Goal: Transaction & Acquisition: Obtain resource

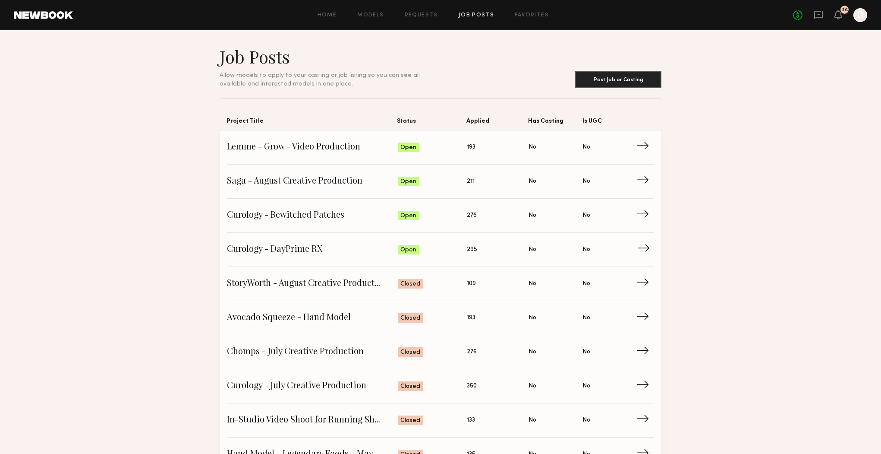
click at [290, 248] on span "Curology - DayPrime RX" at bounding box center [312, 249] width 171 height 13
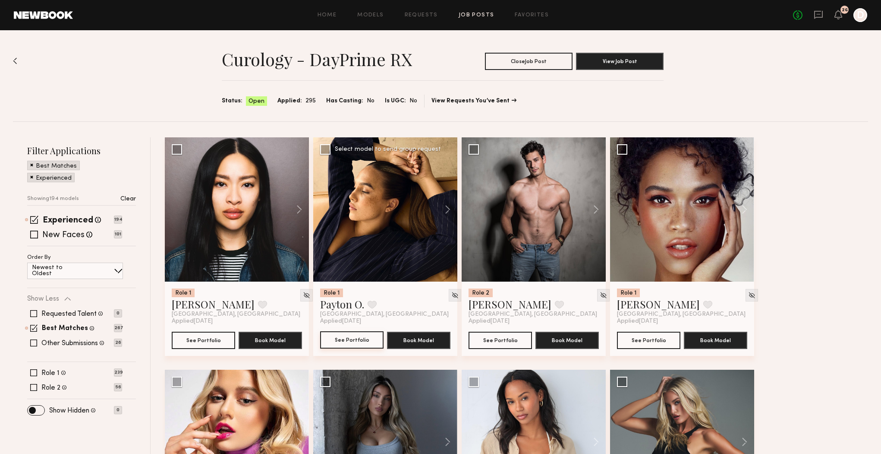
scroll to position [24, 0]
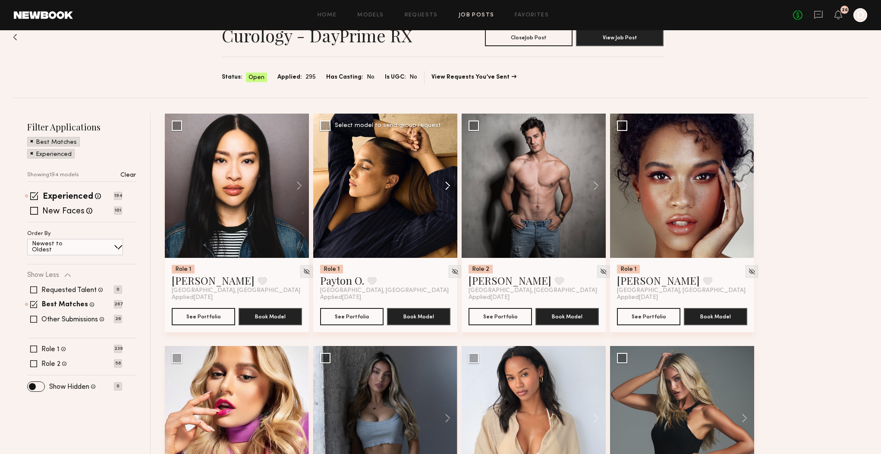
click at [453, 191] on button at bounding box center [444, 186] width 28 height 144
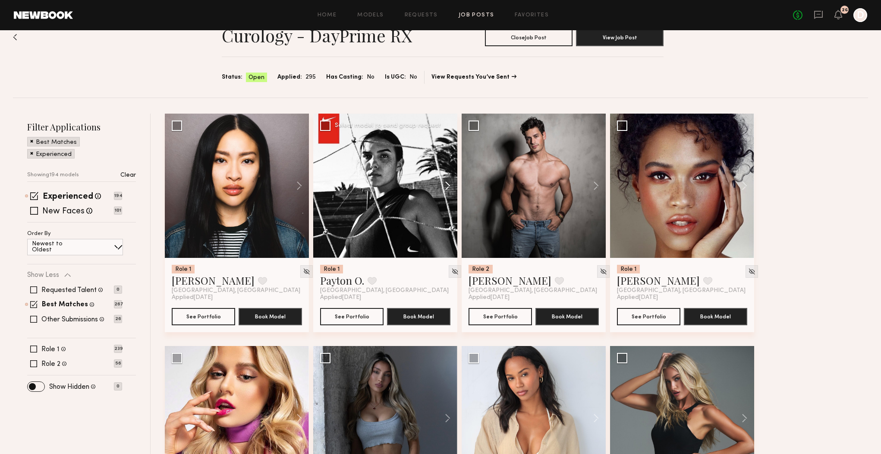
click at [453, 191] on button at bounding box center [444, 186] width 28 height 144
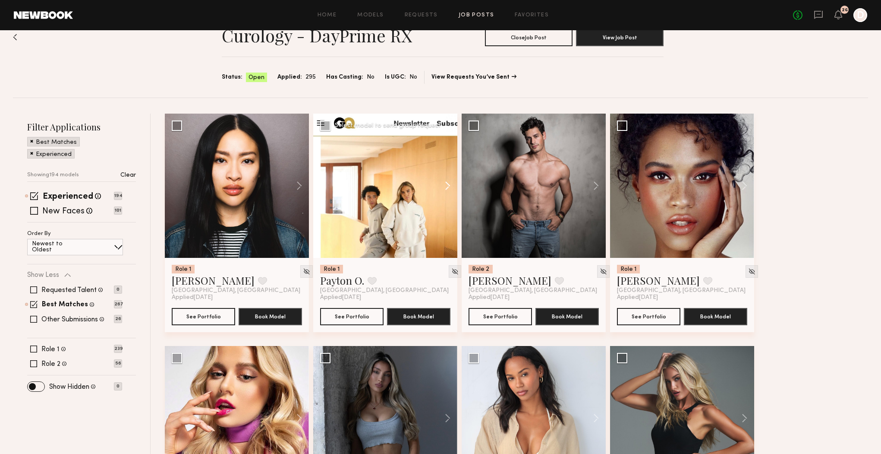
click at [453, 191] on button at bounding box center [444, 186] width 28 height 144
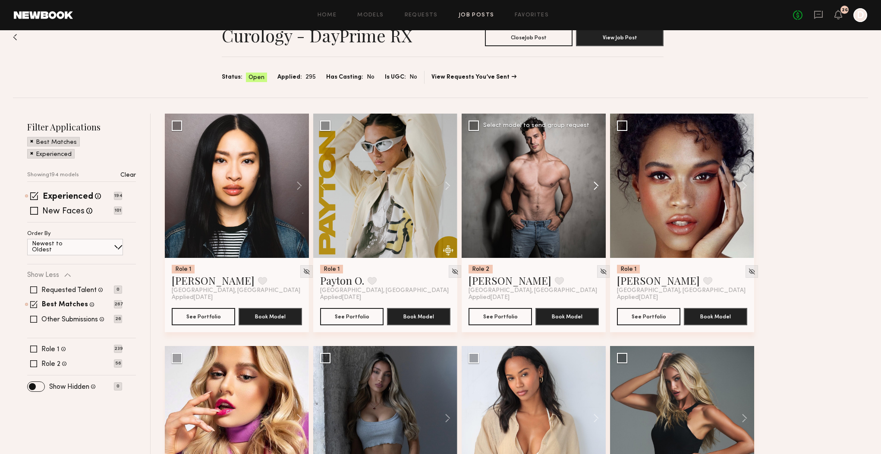
click at [590, 191] on button at bounding box center [592, 186] width 28 height 144
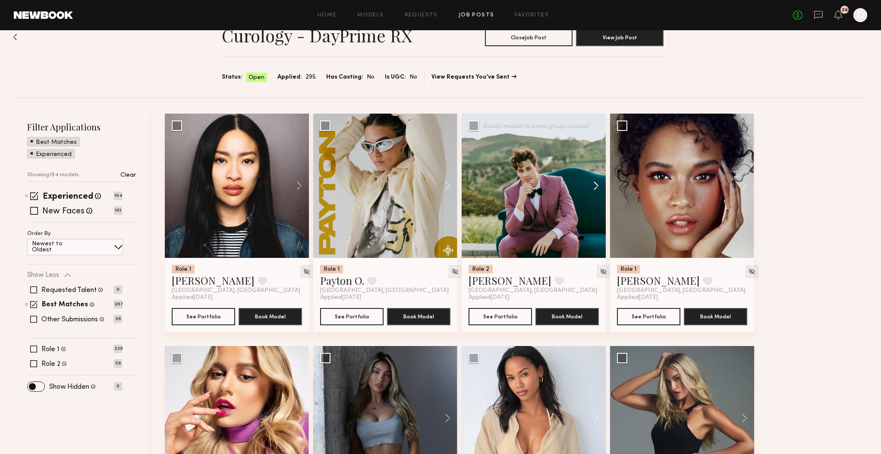
click at [590, 191] on button at bounding box center [592, 186] width 28 height 144
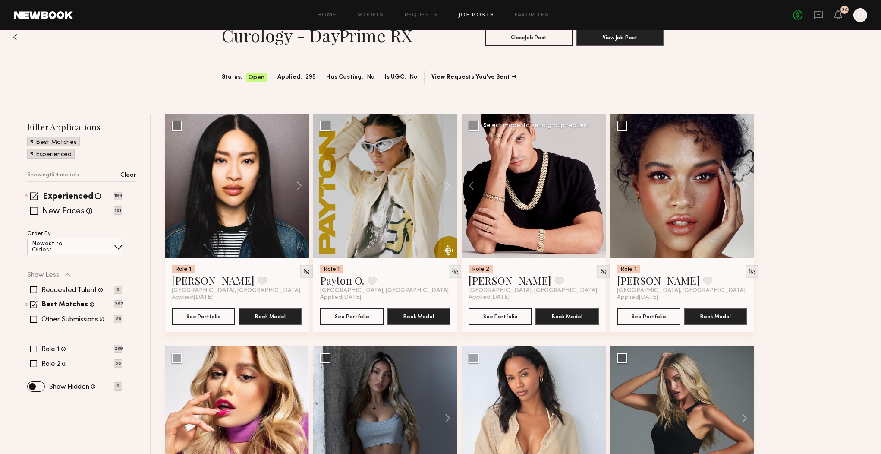
click at [590, 191] on button at bounding box center [592, 186] width 28 height 144
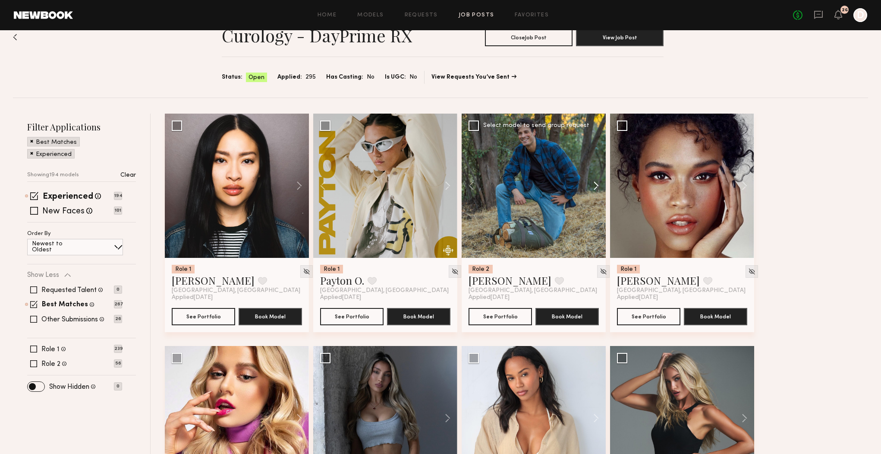
click at [590, 191] on button at bounding box center [592, 186] width 28 height 144
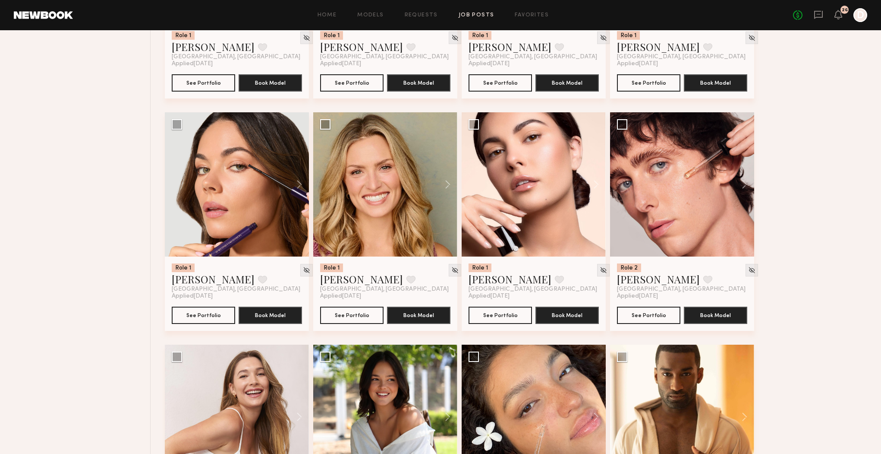
scroll to position [496, 0]
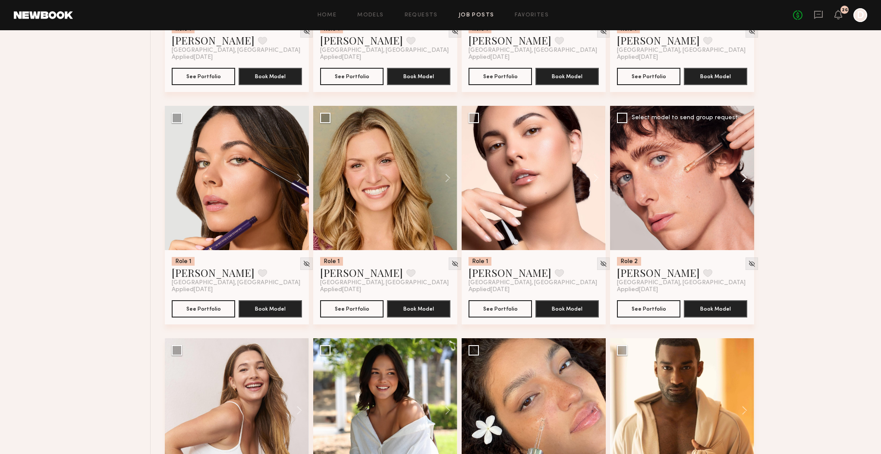
click at [748, 180] on button at bounding box center [741, 178] width 28 height 144
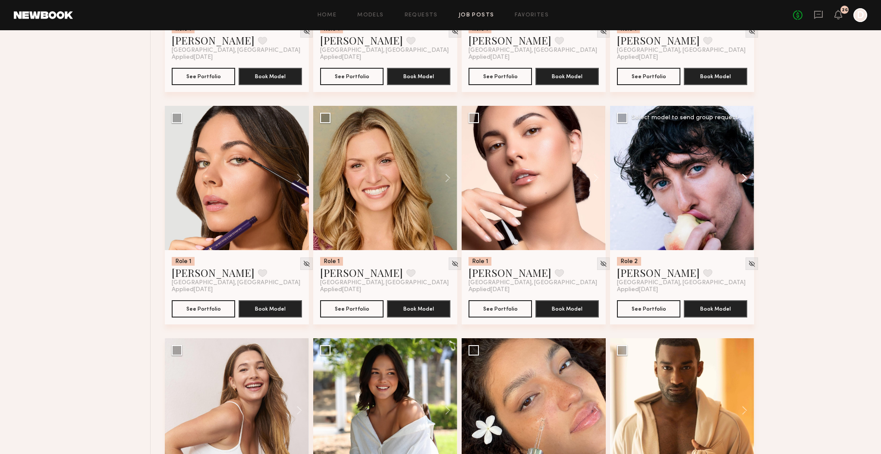
click at [748, 180] on button at bounding box center [741, 178] width 28 height 144
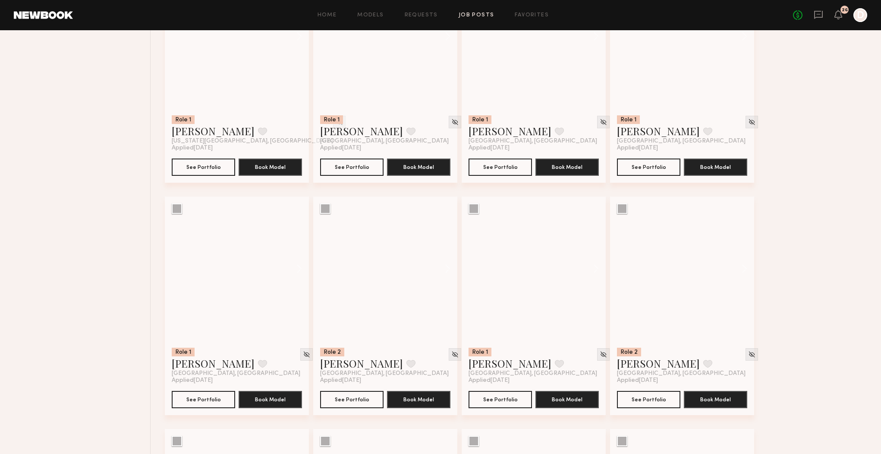
scroll to position [3428, 0]
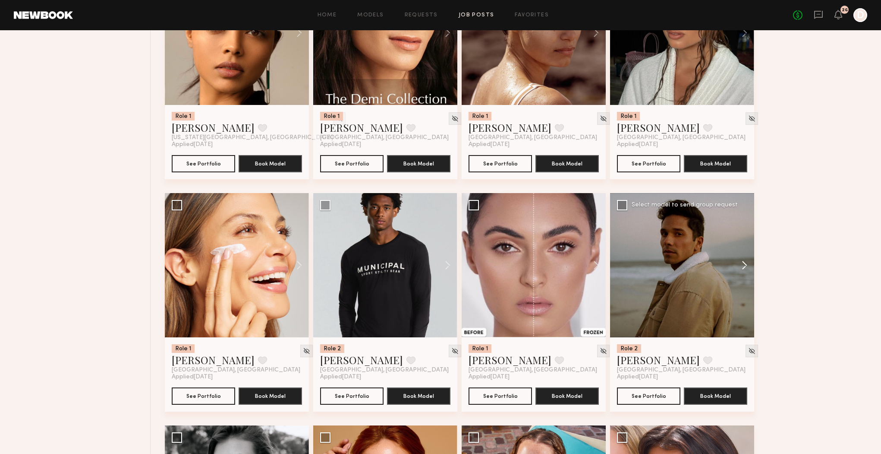
click at [729, 284] on button at bounding box center [741, 265] width 28 height 144
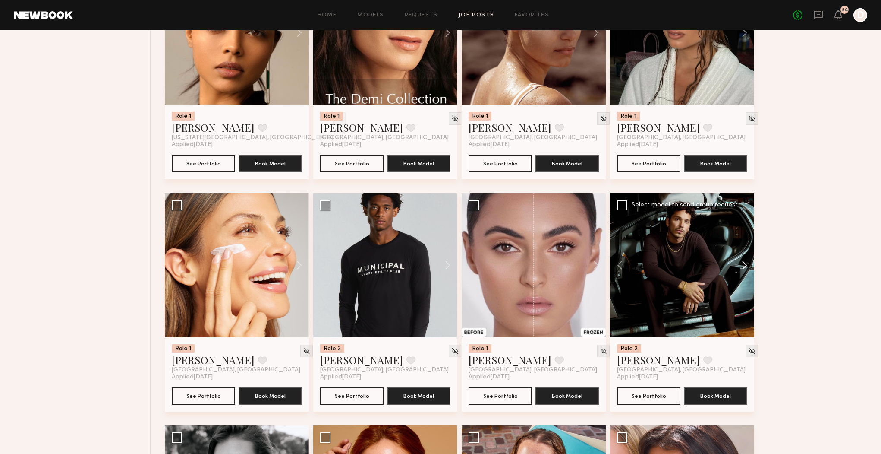
click at [729, 284] on button at bounding box center [741, 265] width 28 height 144
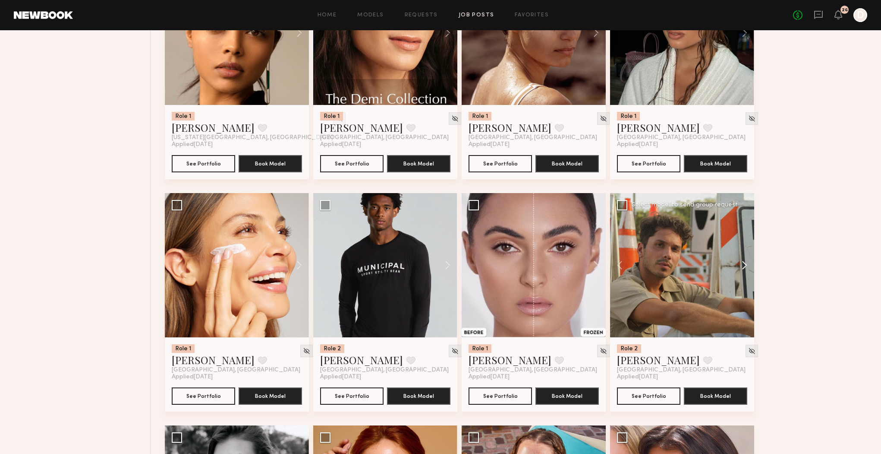
click at [729, 284] on button at bounding box center [741, 265] width 28 height 144
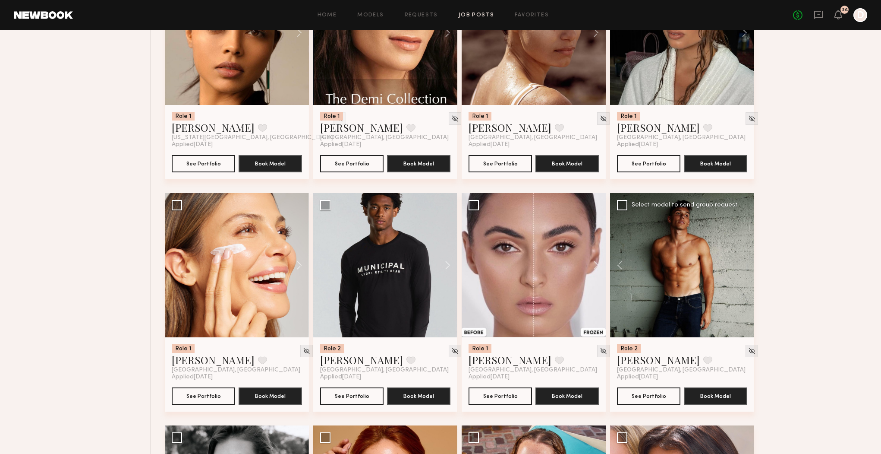
click at [729, 284] on div at bounding box center [682, 265] width 144 height 144
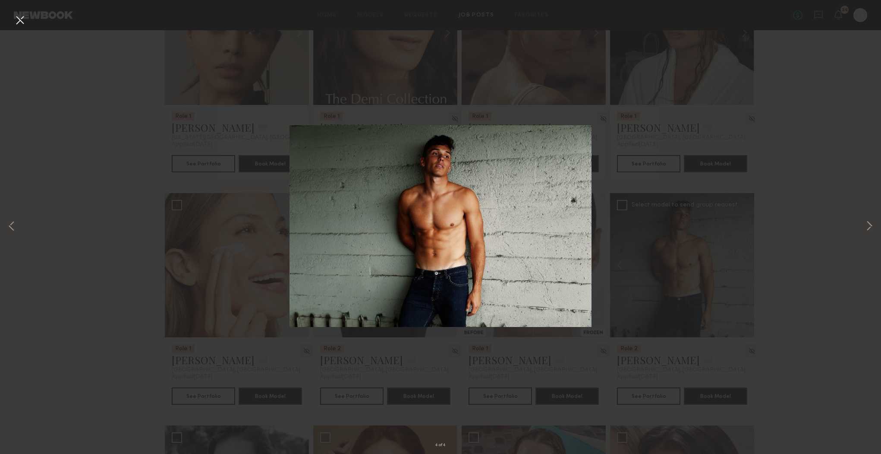
click at [820, 226] on div "4 of 4" at bounding box center [440, 227] width 881 height 454
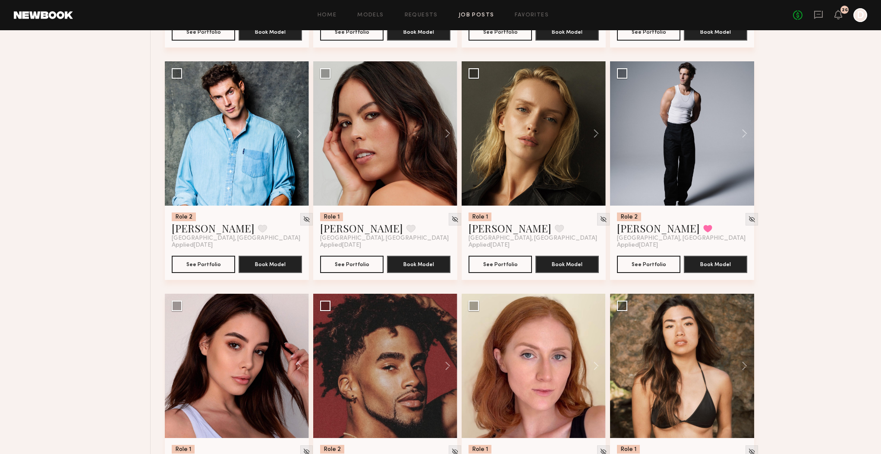
scroll to position [4026, 0]
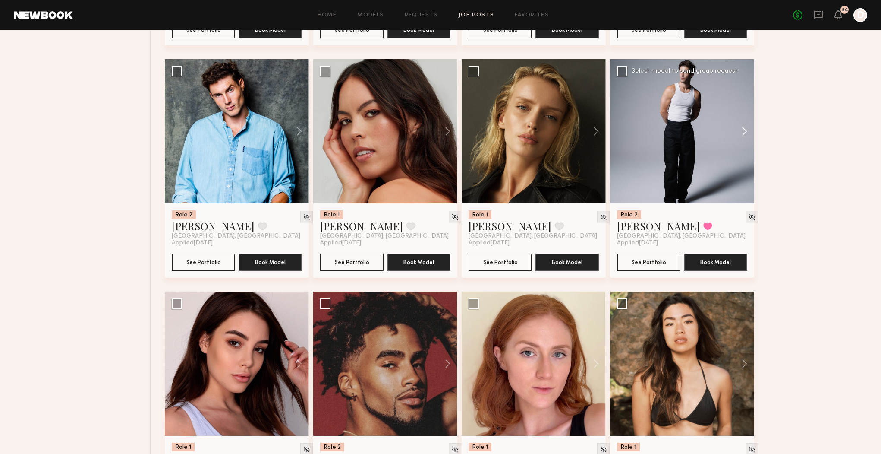
click at [741, 128] on button at bounding box center [741, 131] width 28 height 144
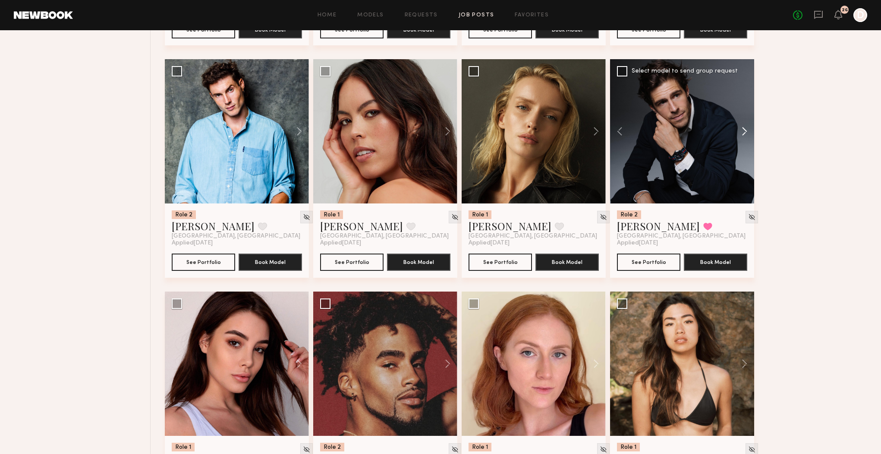
click at [741, 128] on button at bounding box center [741, 131] width 28 height 144
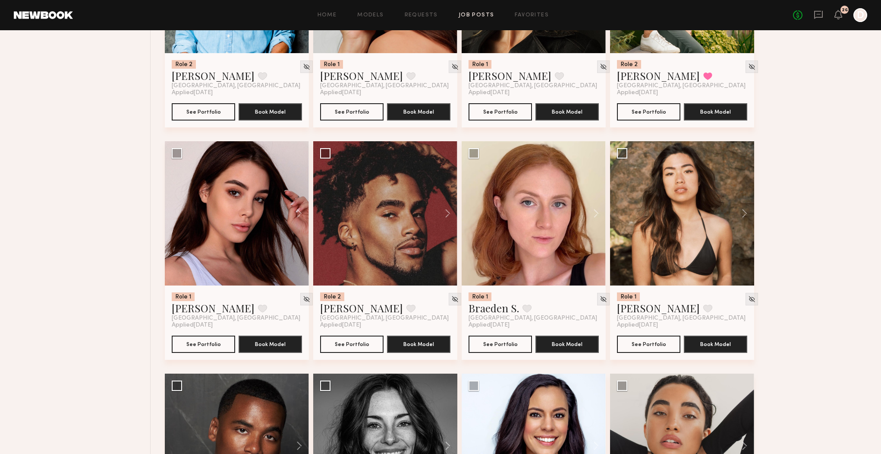
scroll to position [4176, 0]
click at [449, 227] on button at bounding box center [444, 213] width 28 height 144
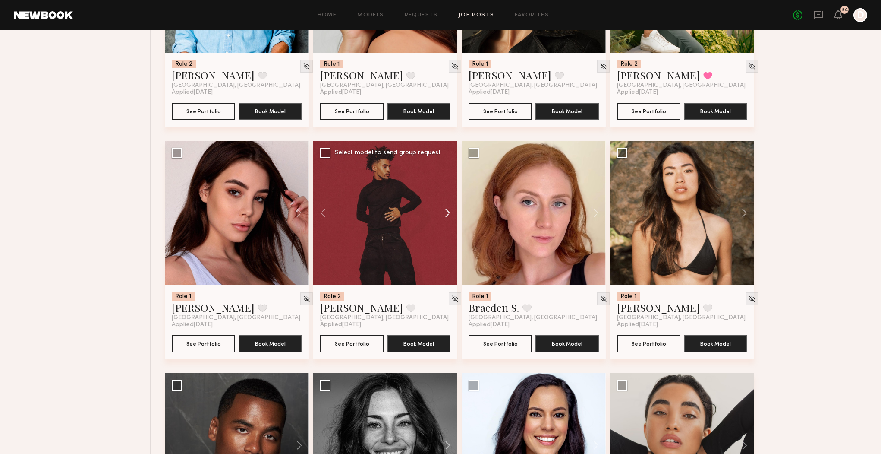
click at [449, 227] on button at bounding box center [444, 213] width 28 height 144
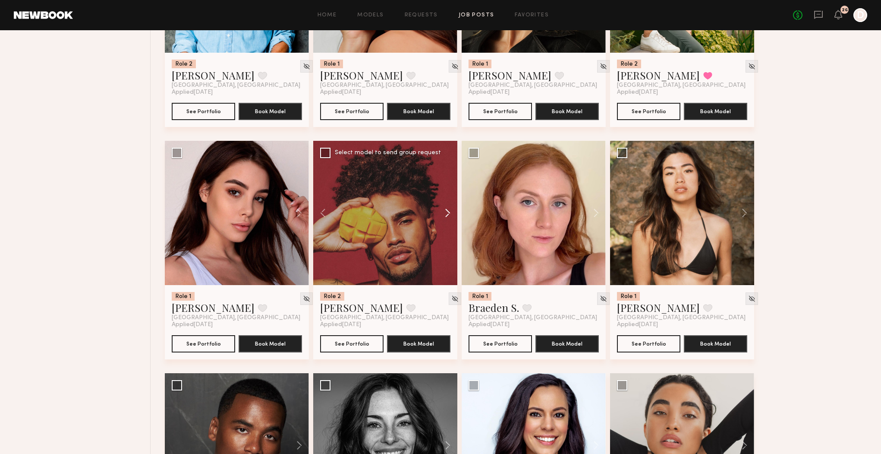
click at [449, 227] on button at bounding box center [444, 213] width 28 height 144
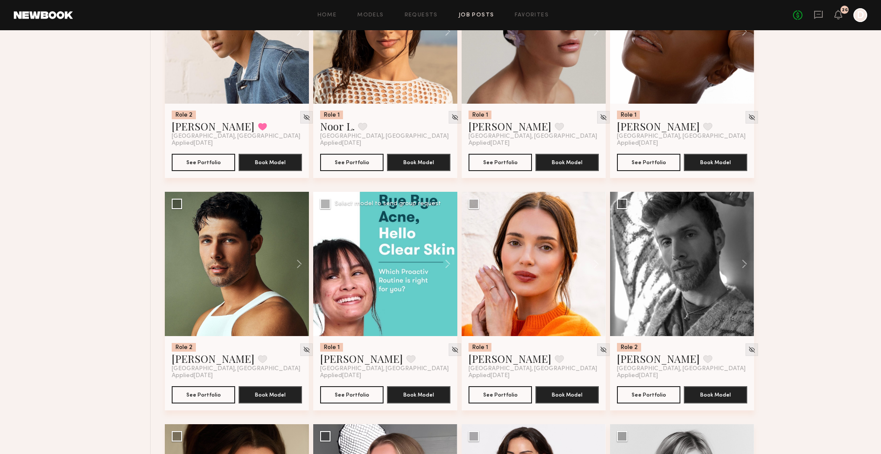
scroll to position [5056, 0]
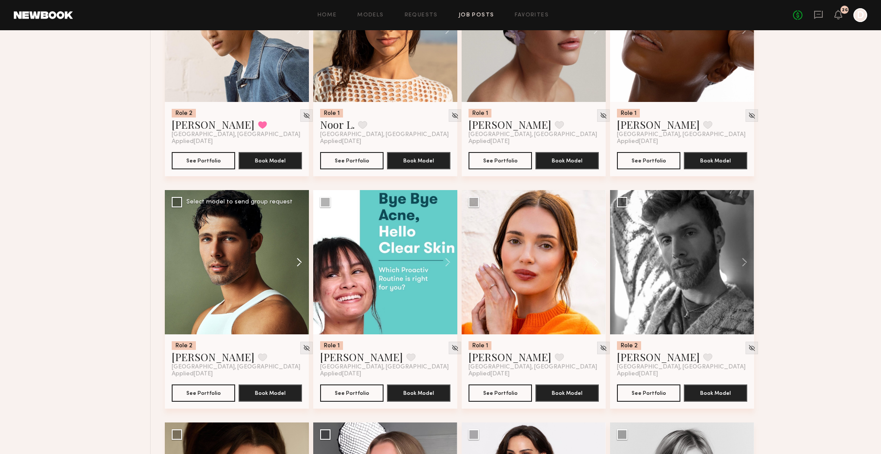
click at [294, 261] on button at bounding box center [295, 262] width 28 height 144
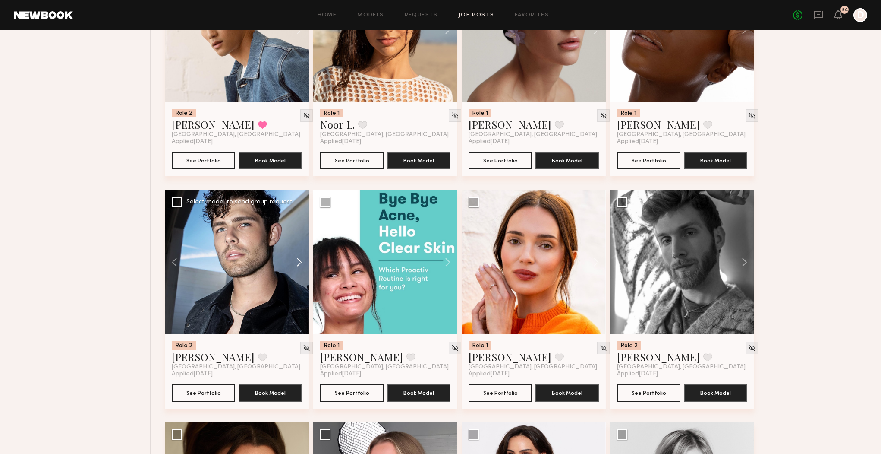
click at [294, 261] on button at bounding box center [295, 262] width 28 height 144
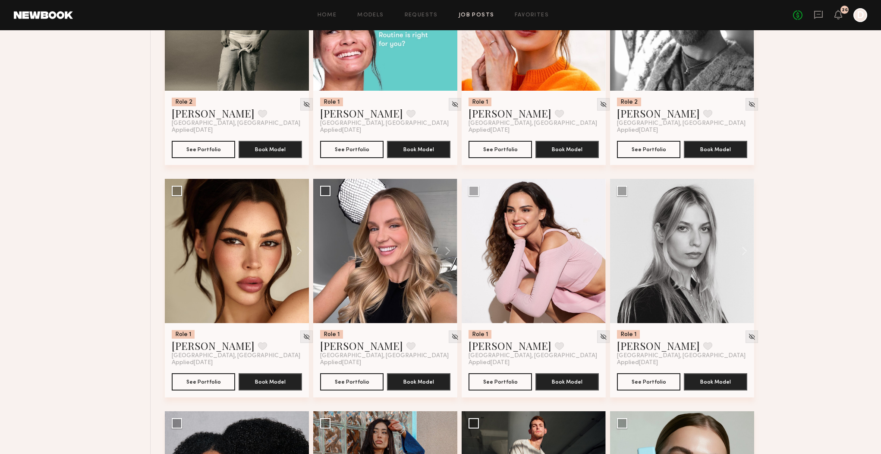
scroll to position [5310, 0]
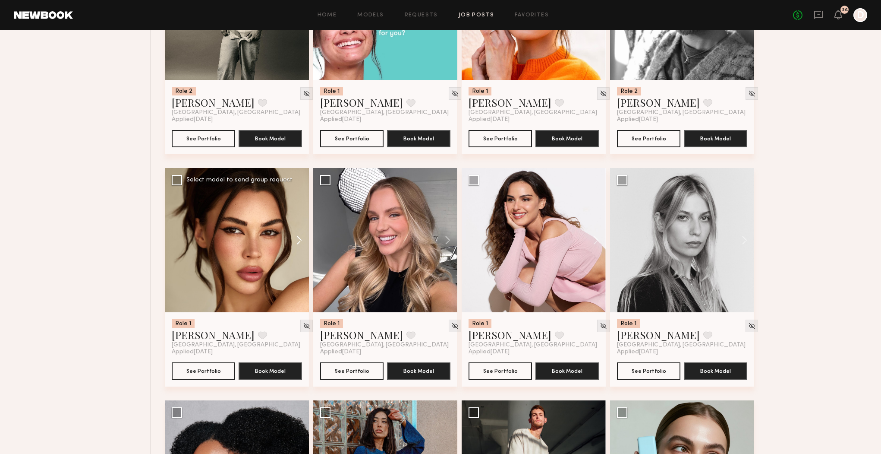
click at [297, 251] on button at bounding box center [295, 240] width 28 height 144
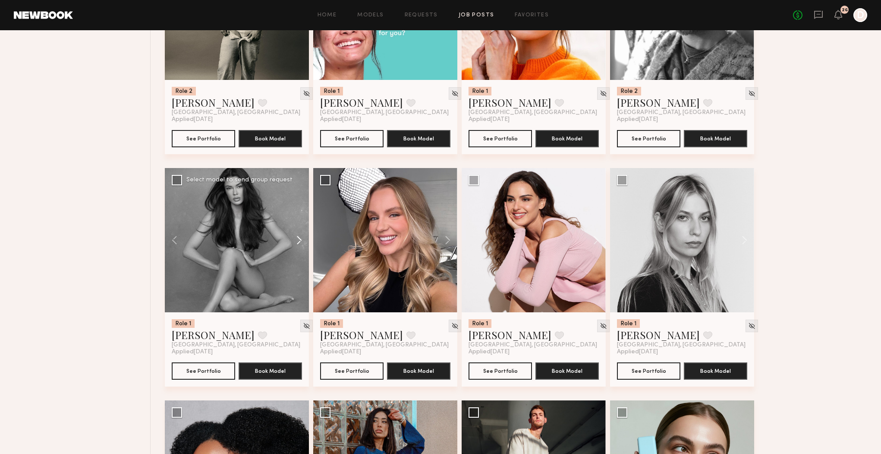
click at [297, 251] on button at bounding box center [295, 240] width 28 height 144
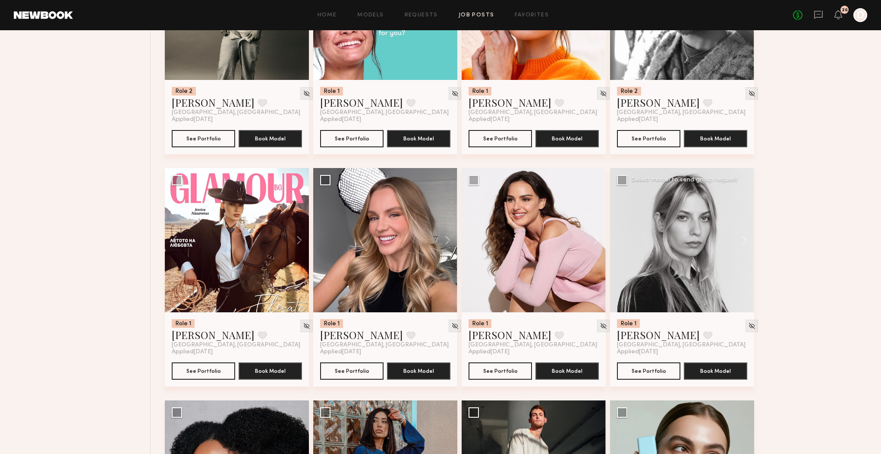
click at [723, 237] on div at bounding box center [682, 240] width 144 height 144
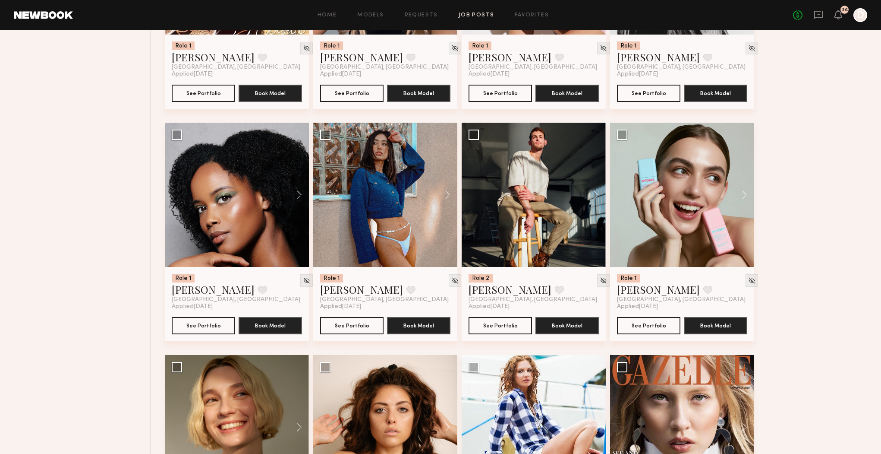
scroll to position [5589, 0]
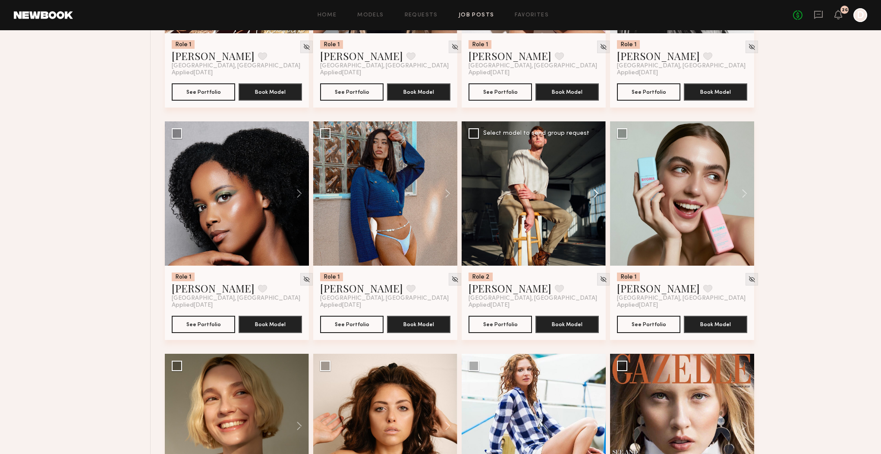
click at [596, 194] on button at bounding box center [592, 193] width 28 height 144
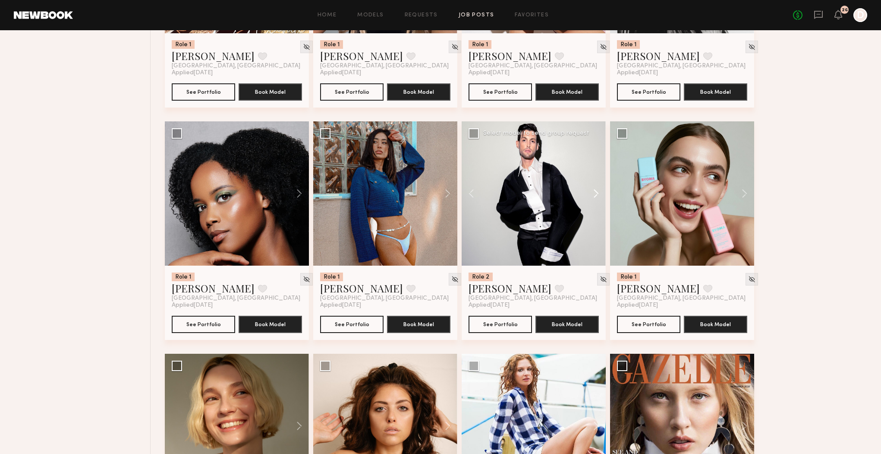
click at [596, 194] on button at bounding box center [592, 193] width 28 height 144
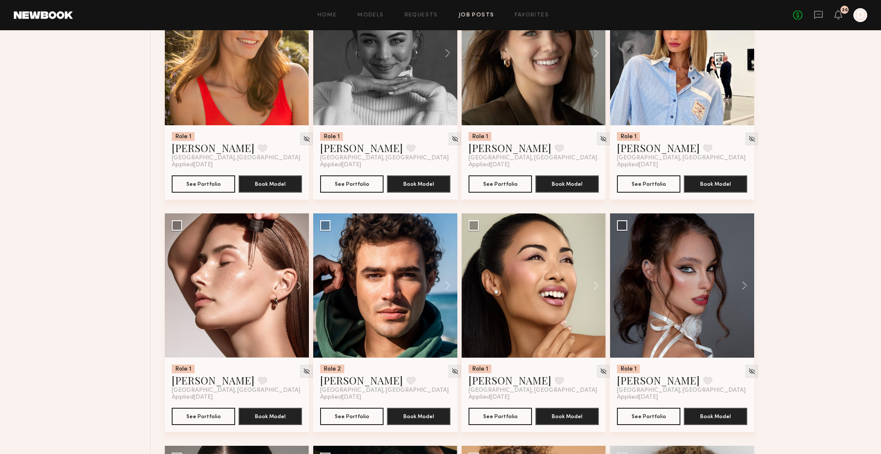
scroll to position [6201, 0]
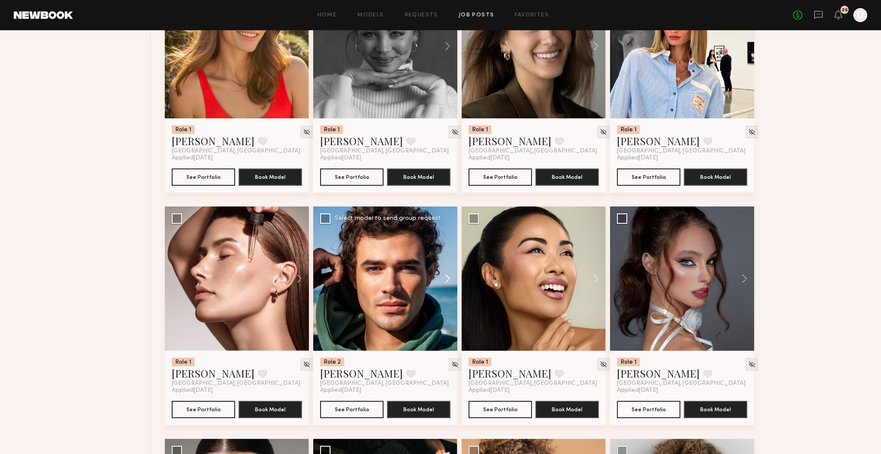
click at [445, 292] on button at bounding box center [444, 278] width 28 height 144
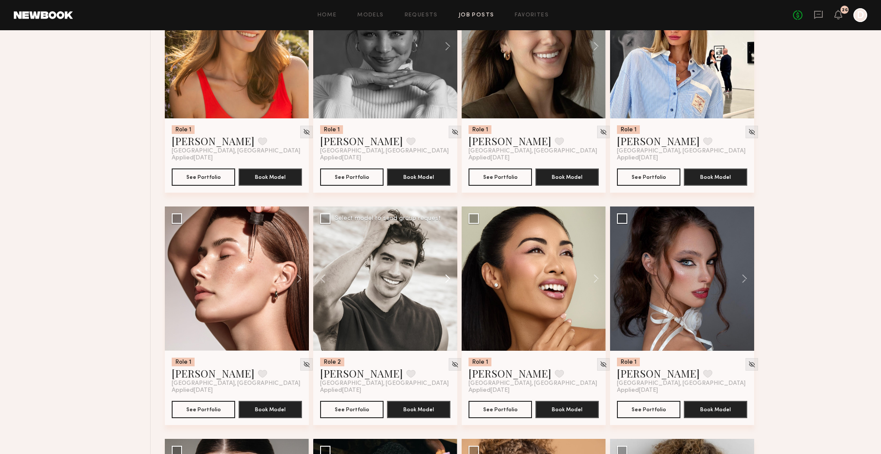
click at [445, 292] on button at bounding box center [444, 278] width 28 height 144
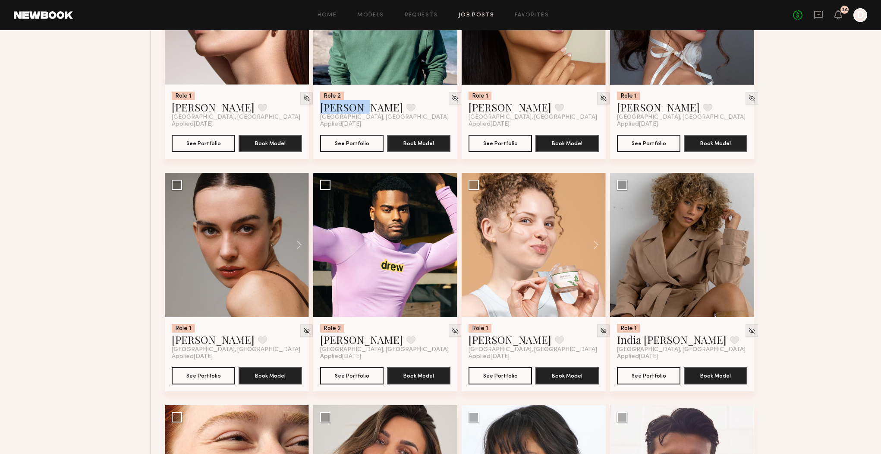
scroll to position [6482, 0]
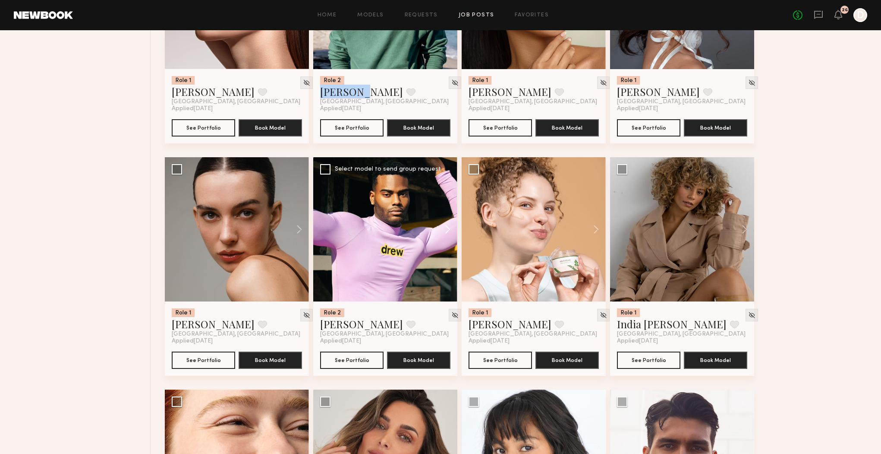
click at [446, 235] on button at bounding box center [444, 229] width 28 height 144
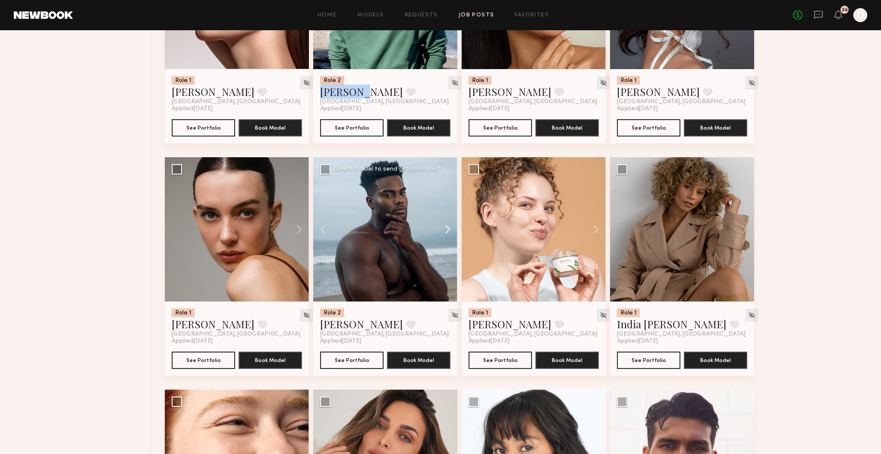
click at [446, 235] on button at bounding box center [444, 229] width 28 height 144
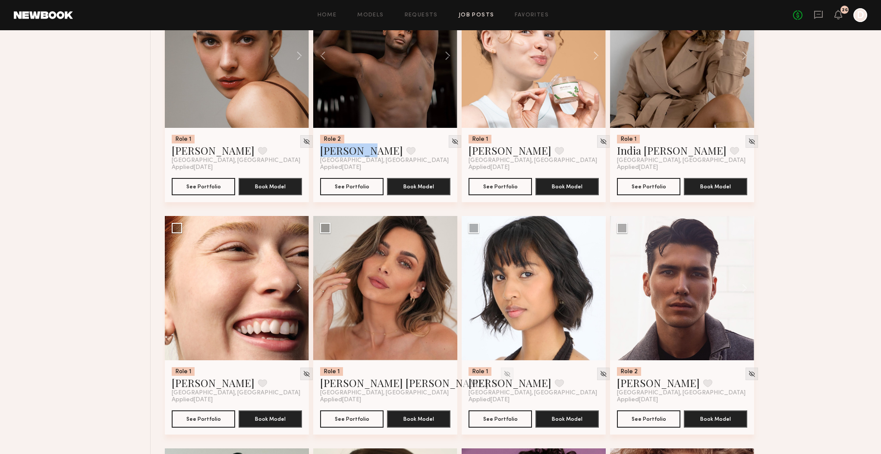
scroll to position [6656, 0]
click at [739, 290] on button at bounding box center [741, 287] width 28 height 144
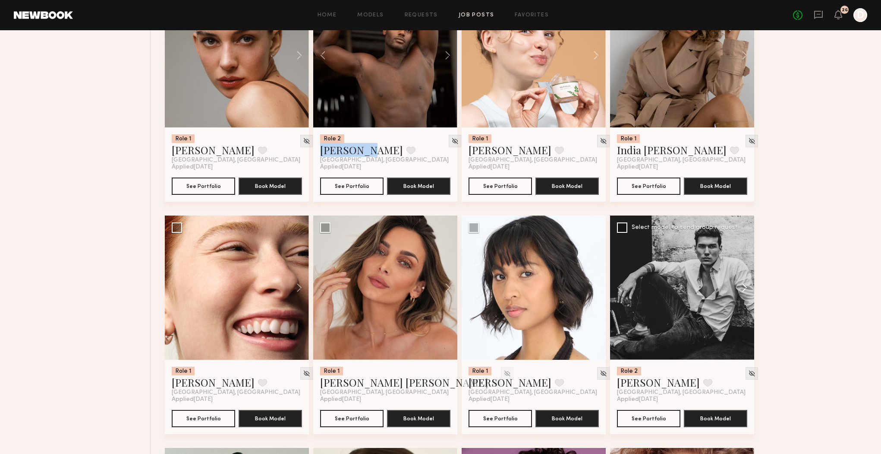
click at [739, 290] on button at bounding box center [741, 287] width 28 height 144
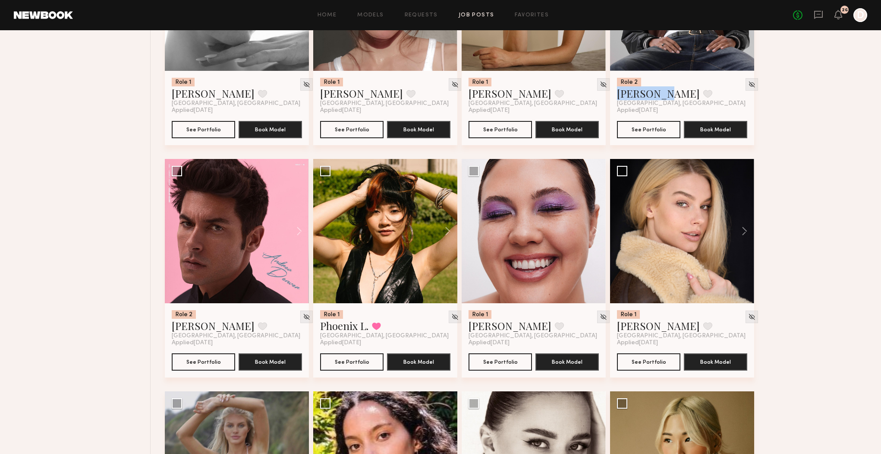
scroll to position [7410, 0]
click at [302, 237] on button at bounding box center [295, 230] width 28 height 144
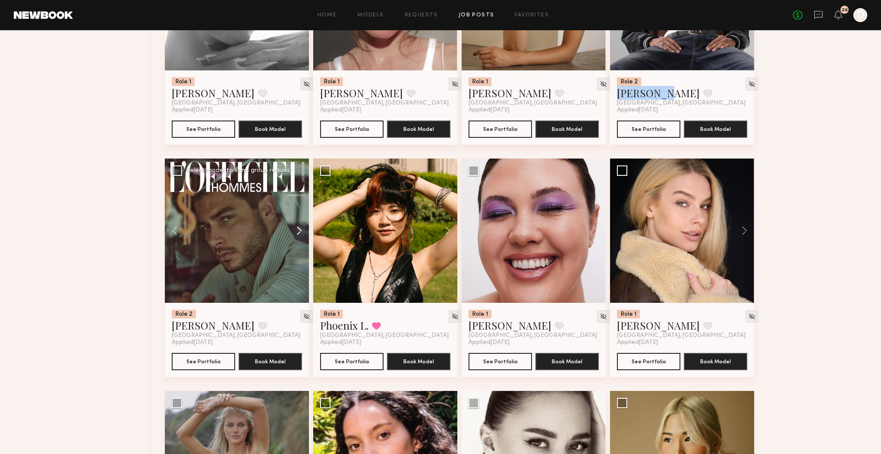
click at [302, 237] on button at bounding box center [295, 230] width 28 height 144
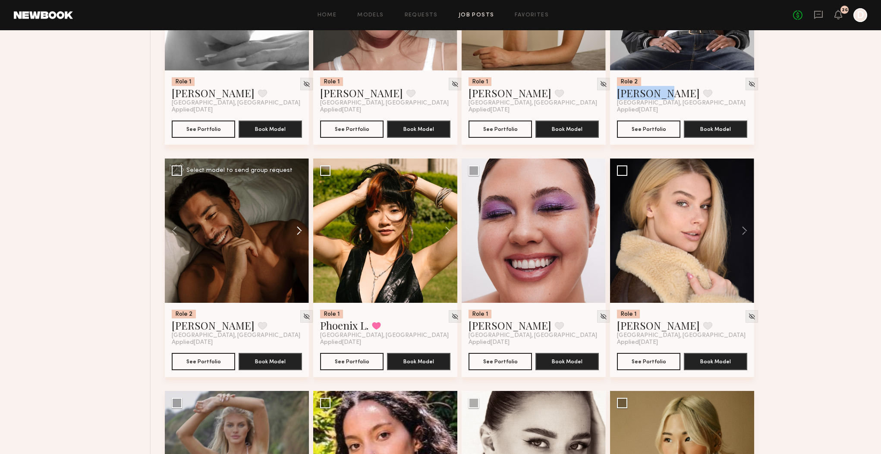
click at [302, 237] on button at bounding box center [295, 230] width 28 height 144
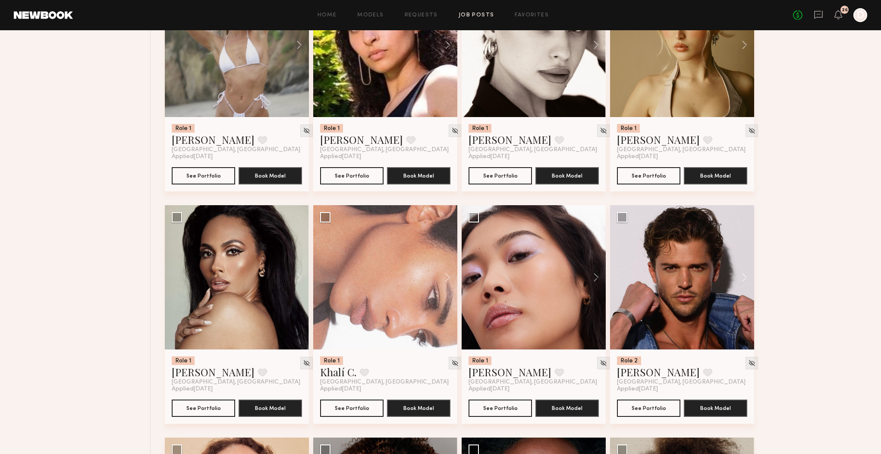
scroll to position [7842, 0]
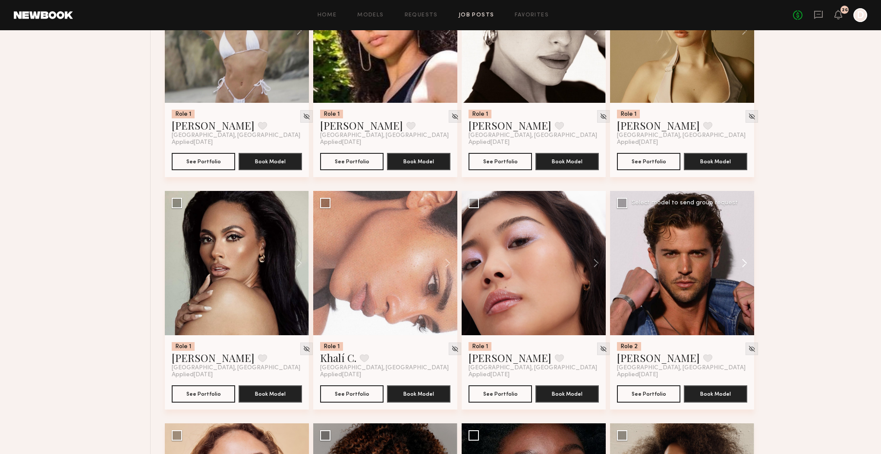
click at [745, 266] on button at bounding box center [741, 263] width 28 height 144
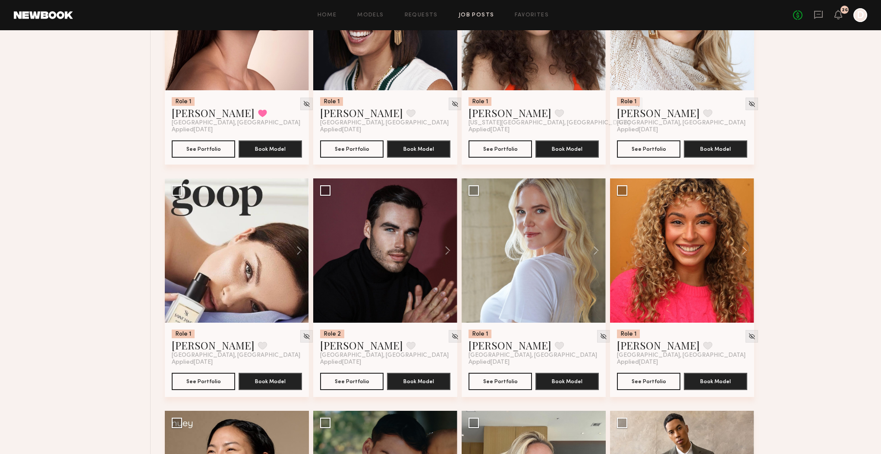
scroll to position [9248, 0]
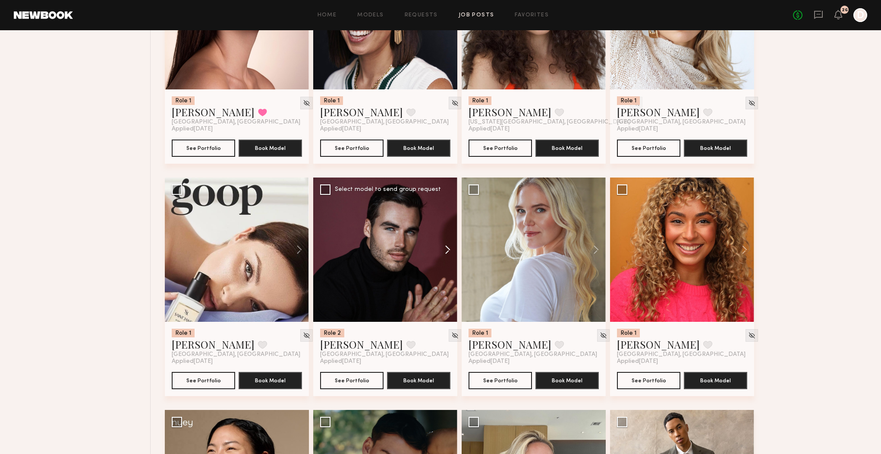
click at [445, 261] on button at bounding box center [444, 249] width 28 height 144
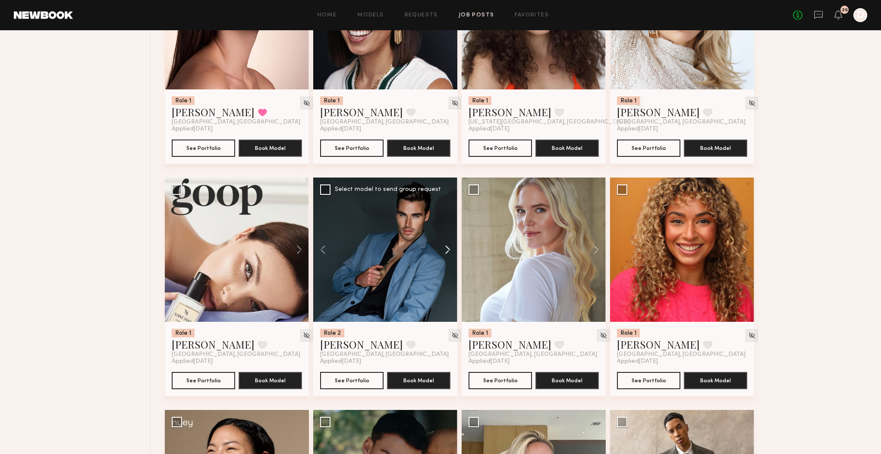
click at [445, 261] on button at bounding box center [444, 249] width 28 height 144
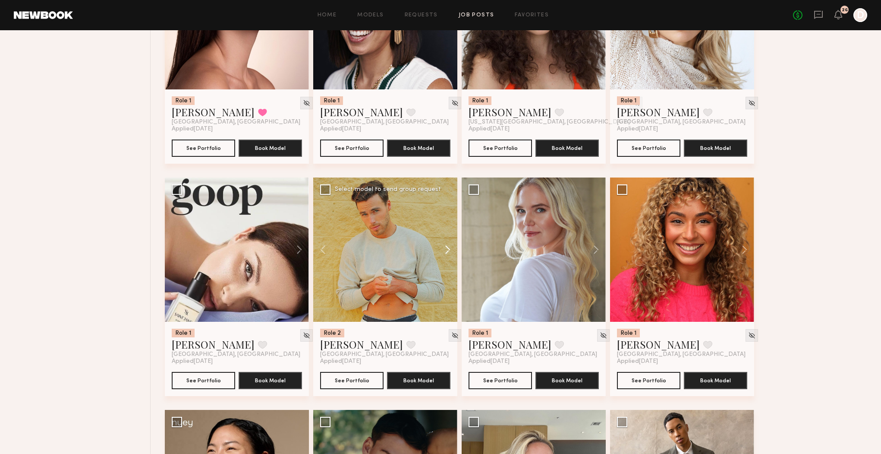
click at [445, 261] on button at bounding box center [444, 249] width 28 height 144
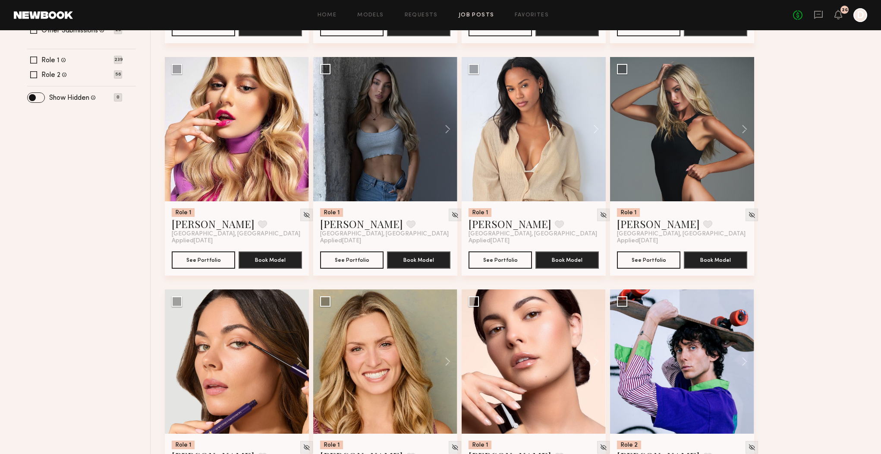
scroll to position [0, 0]
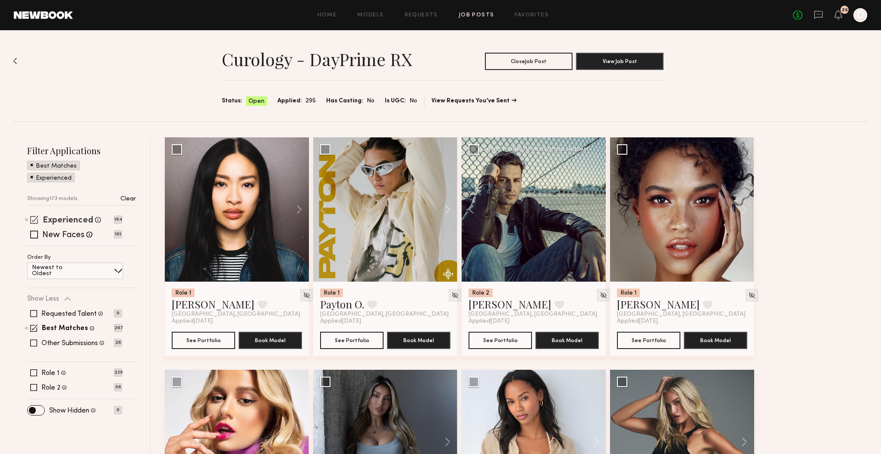
click at [66, 218] on label "Experienced" at bounding box center [68, 220] width 51 height 9
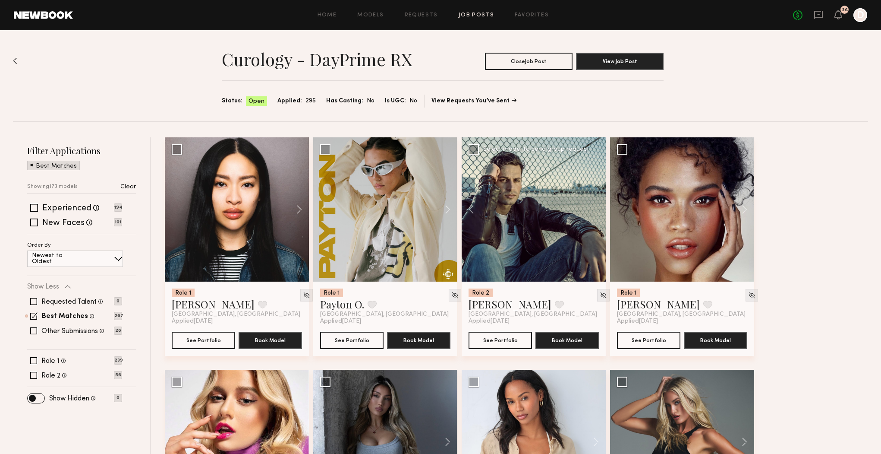
click at [75, 228] on div "Experienced Talent we've deemed to have ample paid, professional modeling exper…" at bounding box center [81, 219] width 109 height 30
click at [64, 224] on label "New Faces" at bounding box center [63, 223] width 42 height 9
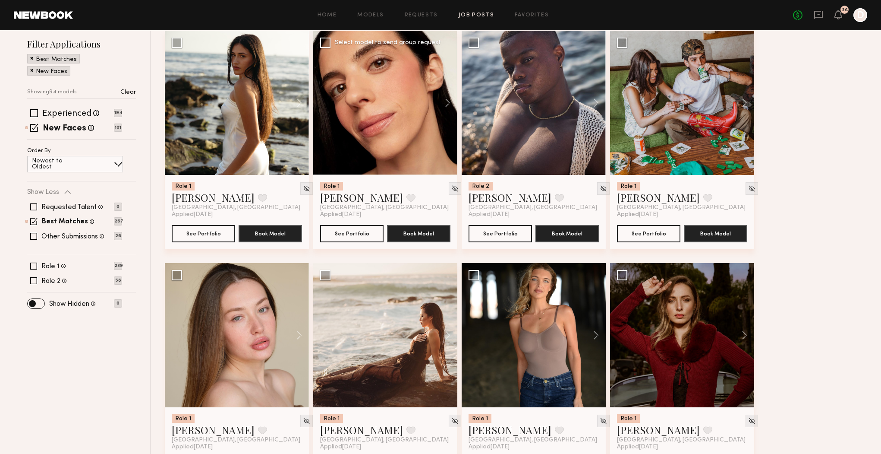
scroll to position [119, 0]
